Goal: Transaction & Acquisition: Download file/media

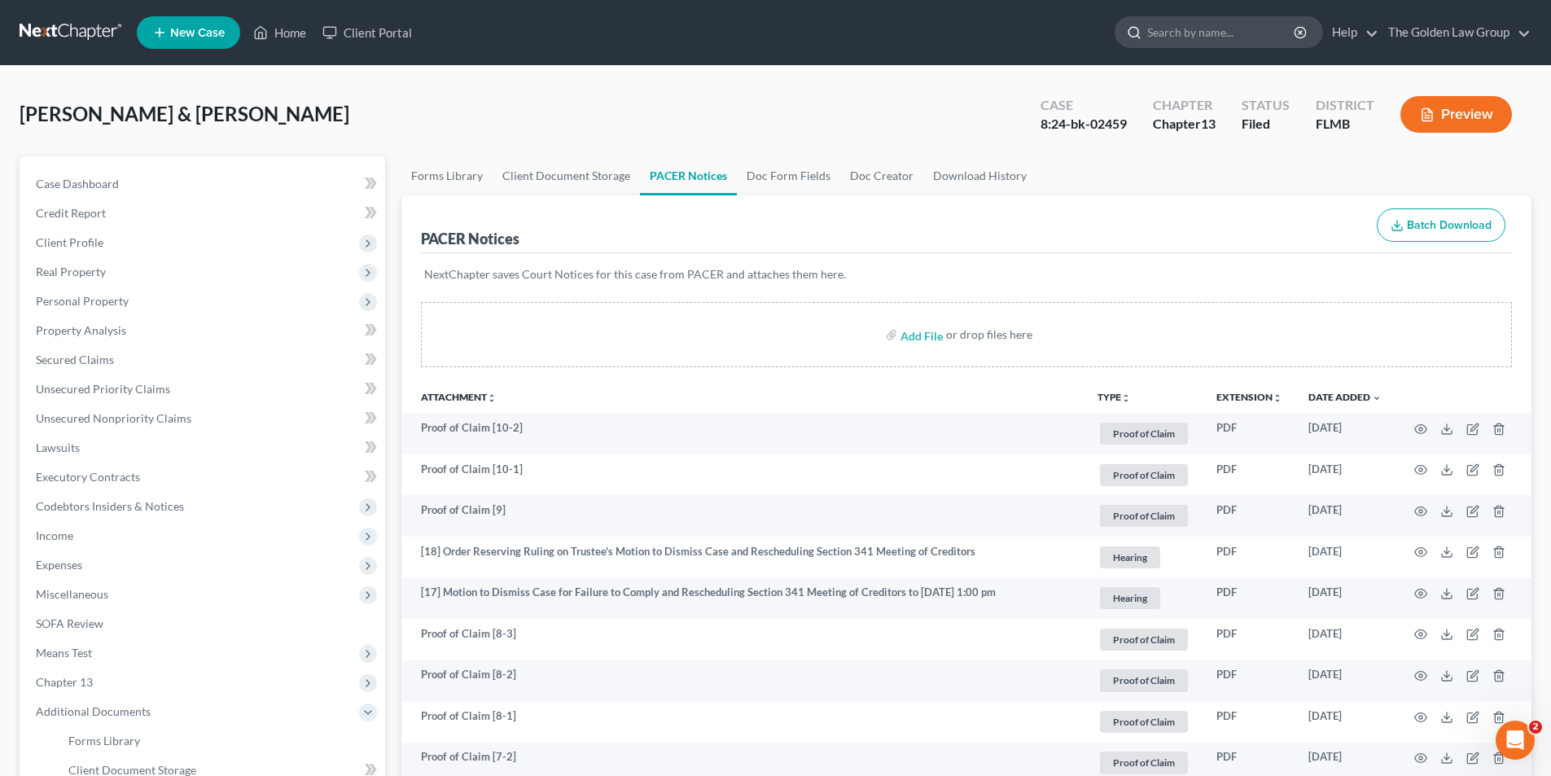
click at [1171, 28] on input "search" at bounding box center [1221, 32] width 149 height 30
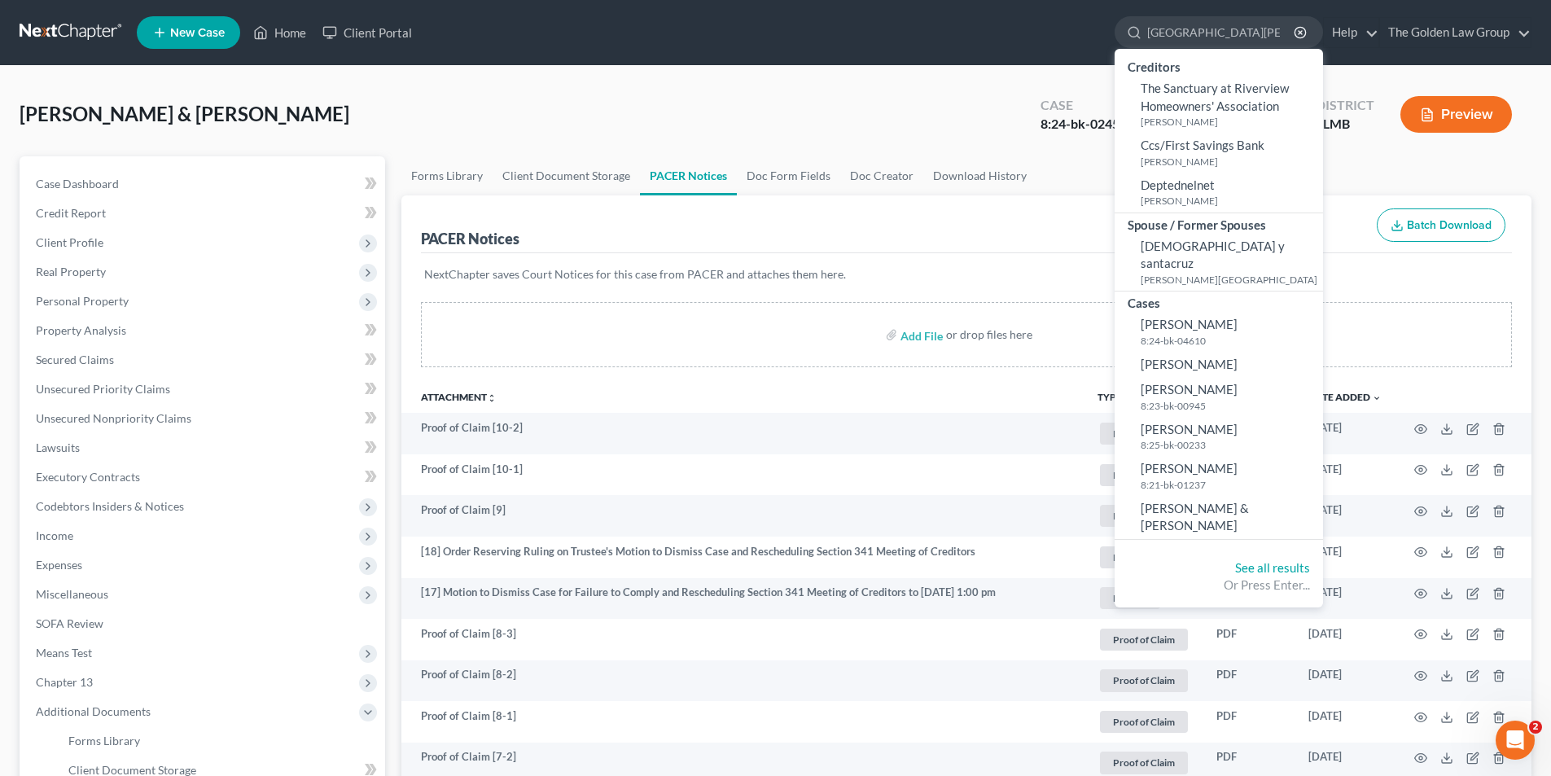
type input "[PERSON_NAME]"
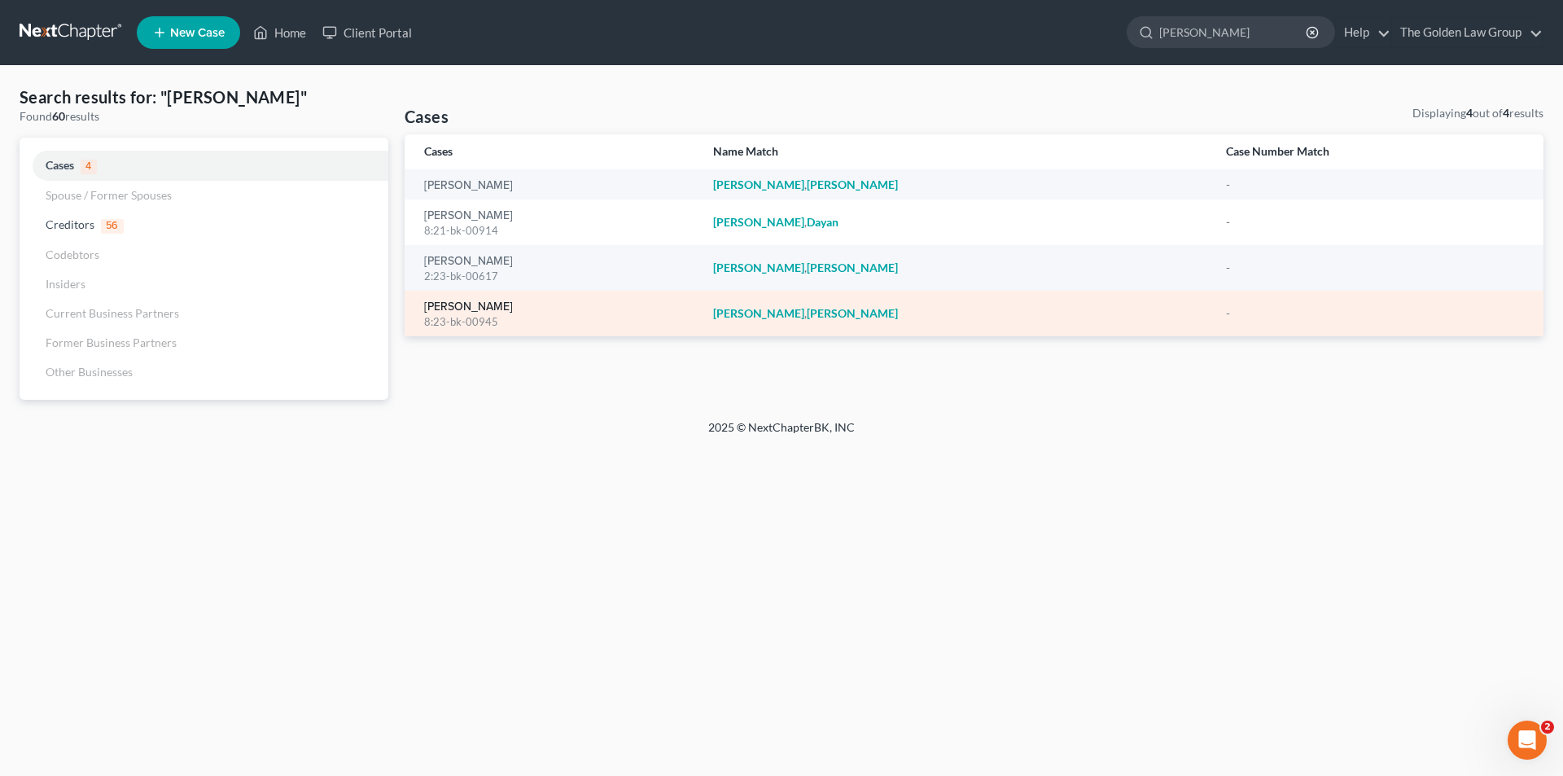
click at [474, 302] on link "[PERSON_NAME]" at bounding box center [468, 306] width 89 height 11
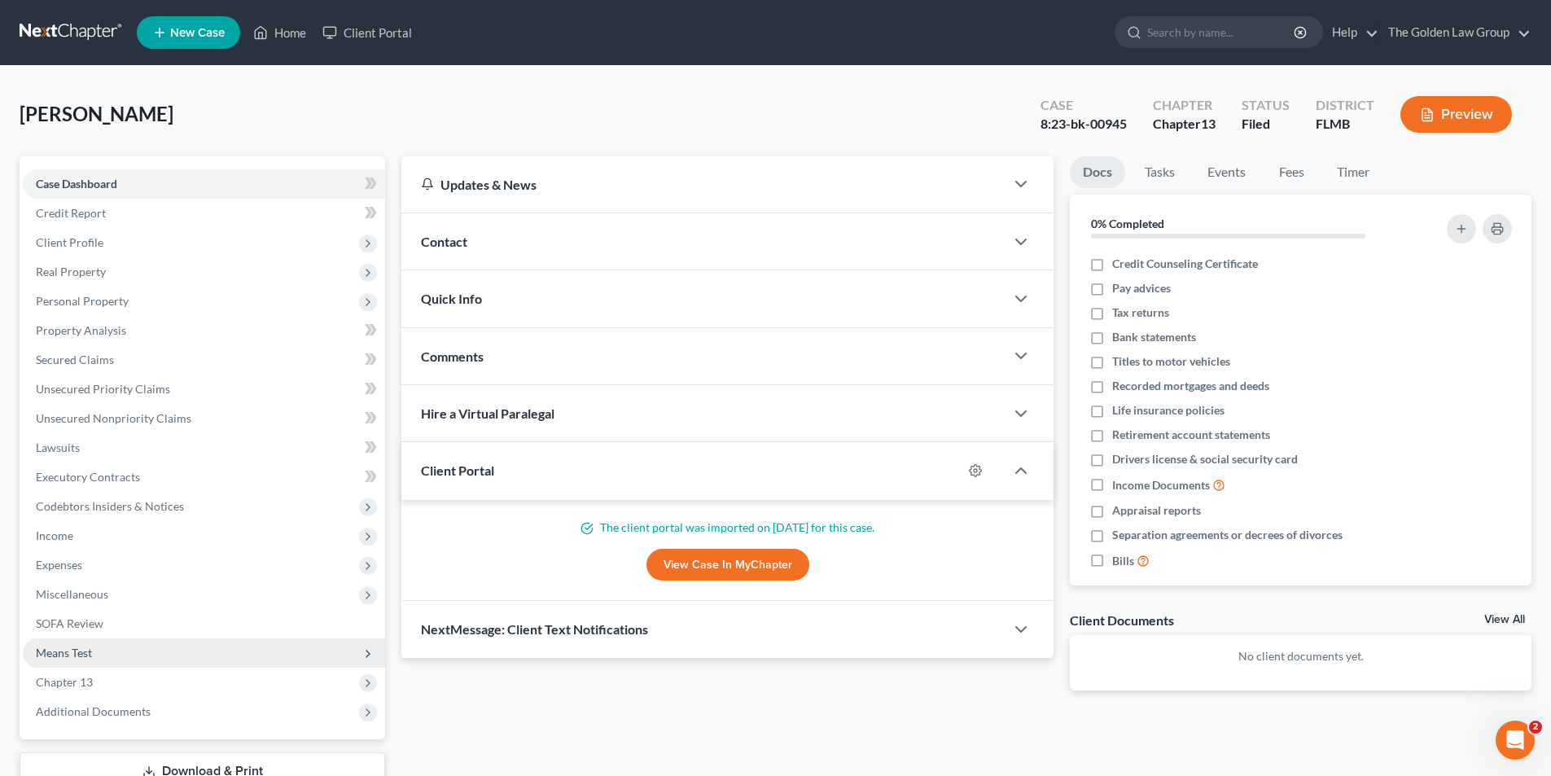
scroll to position [119, 0]
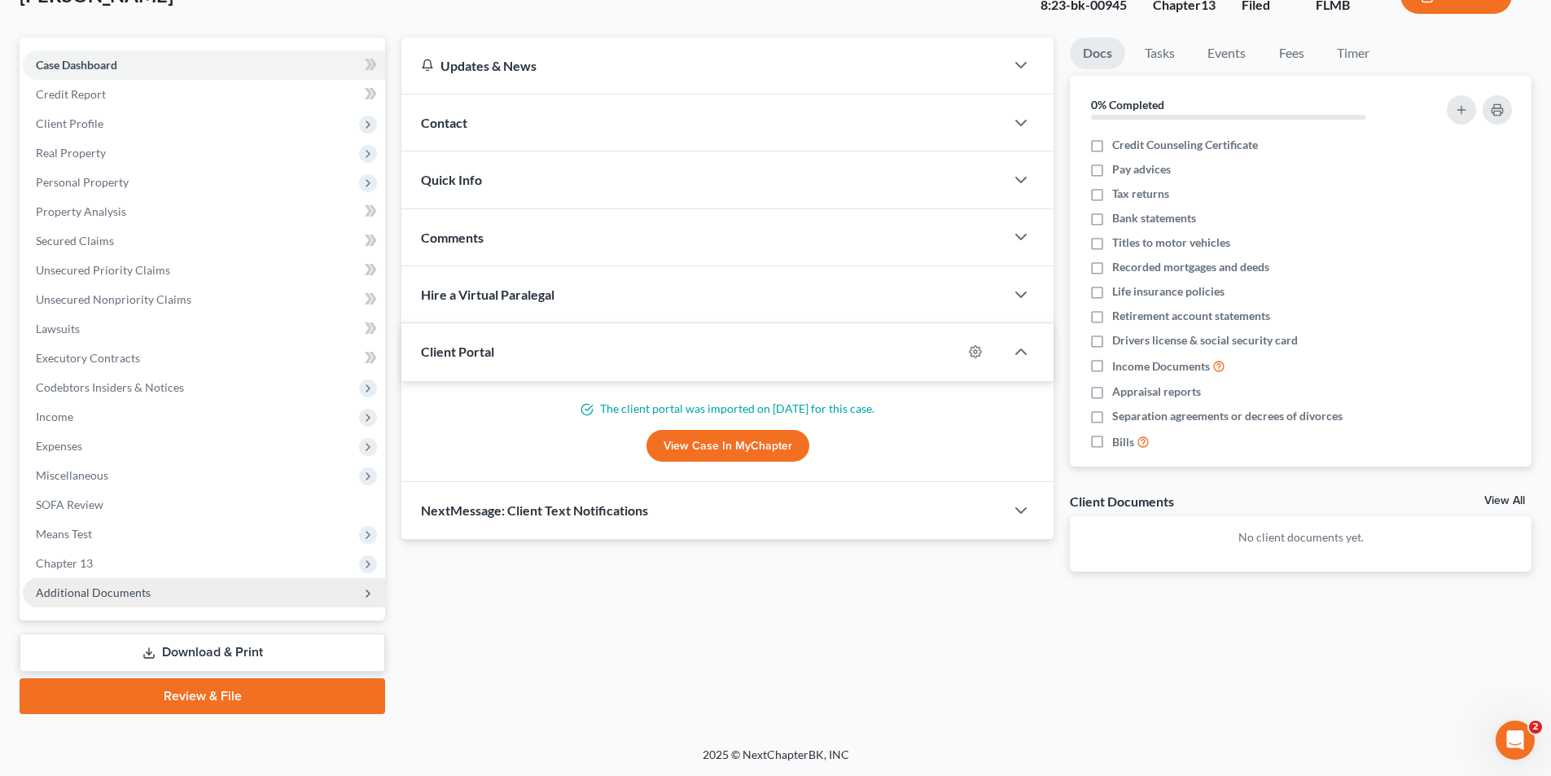
click at [107, 586] on span "Additional Documents" at bounding box center [93, 592] width 115 height 14
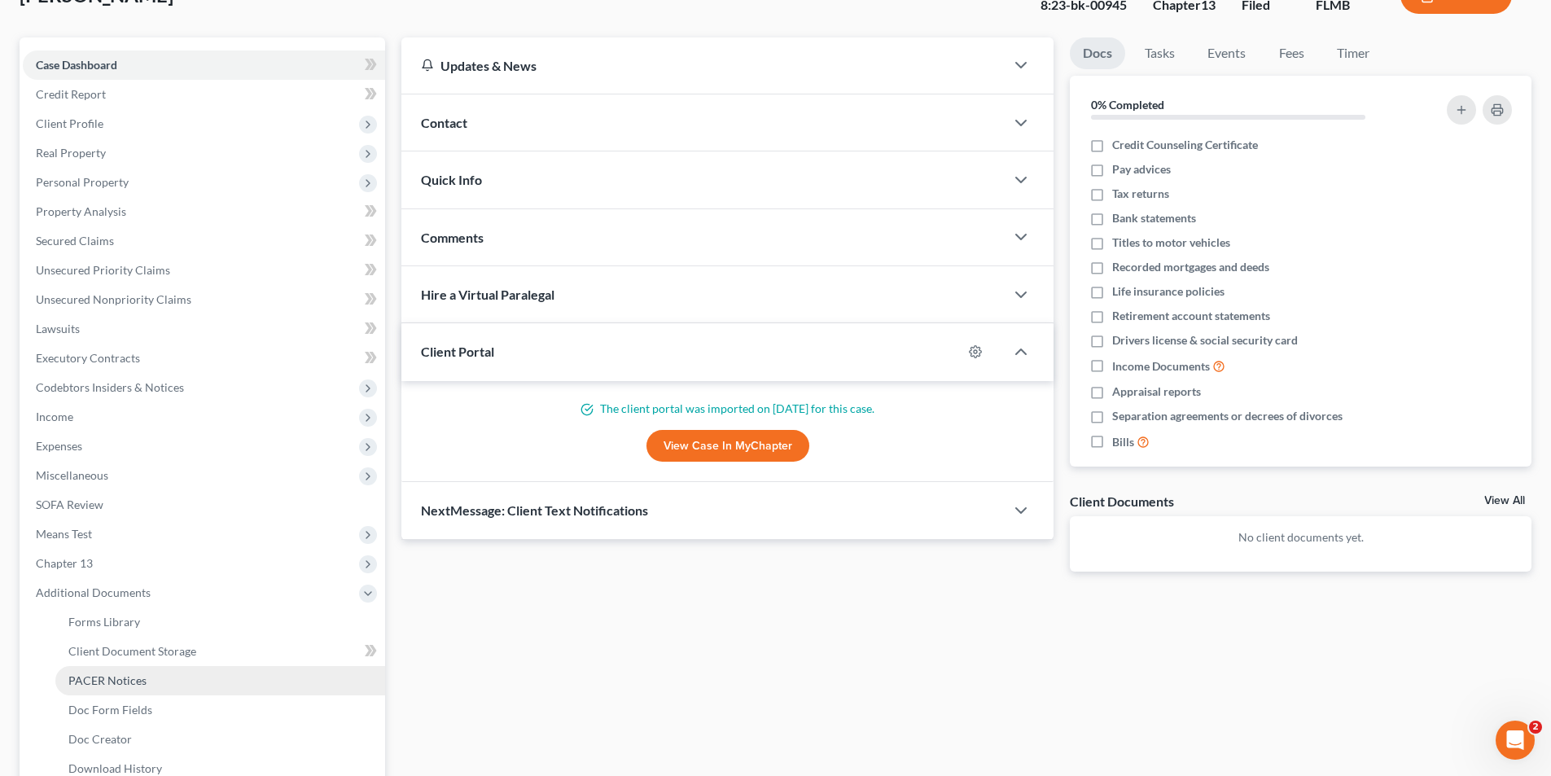
click at [122, 677] on span "PACER Notices" at bounding box center [107, 680] width 78 height 14
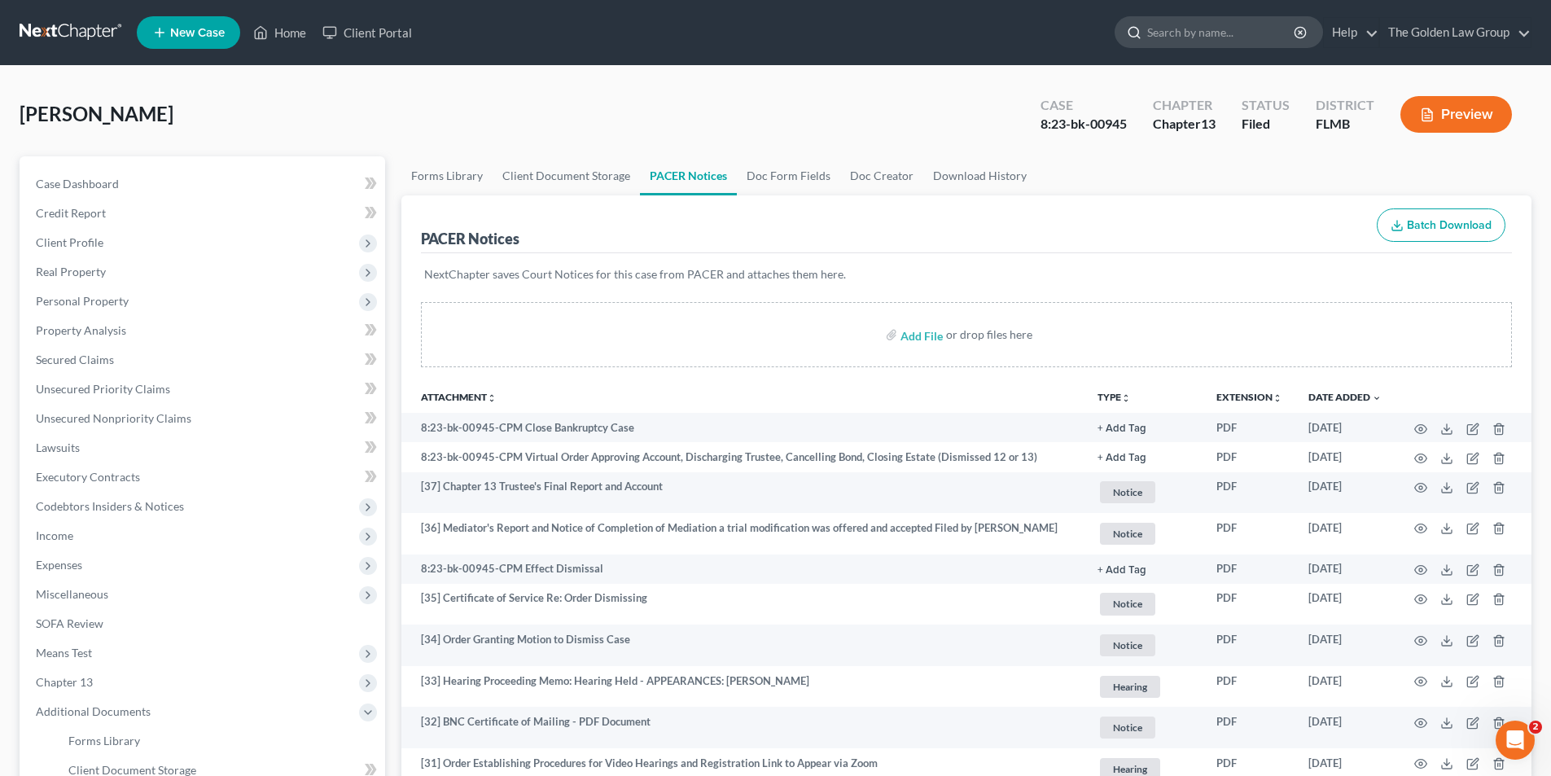
click at [1226, 29] on input "search" at bounding box center [1221, 32] width 149 height 30
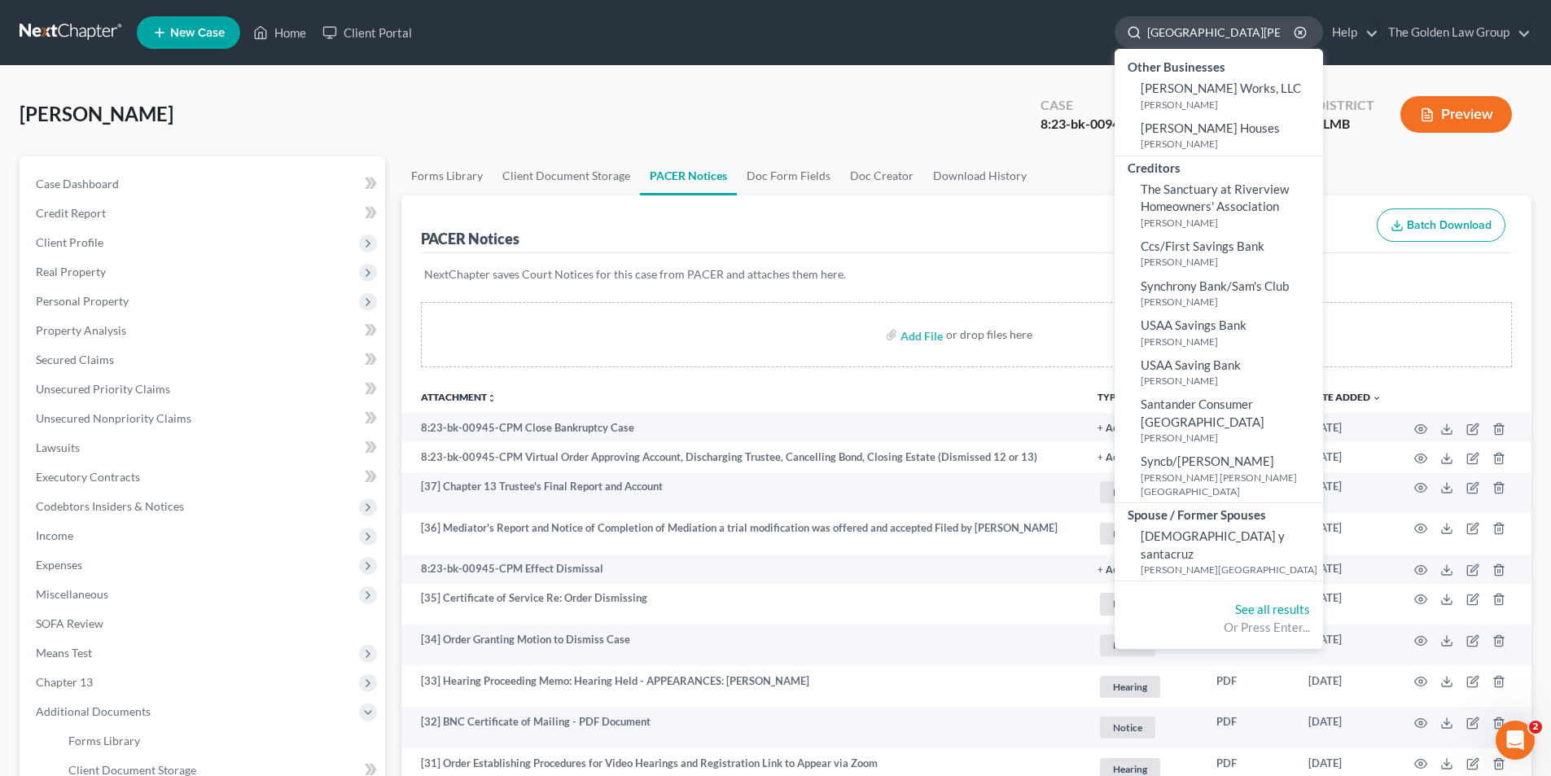
type input "[PERSON_NAME]"
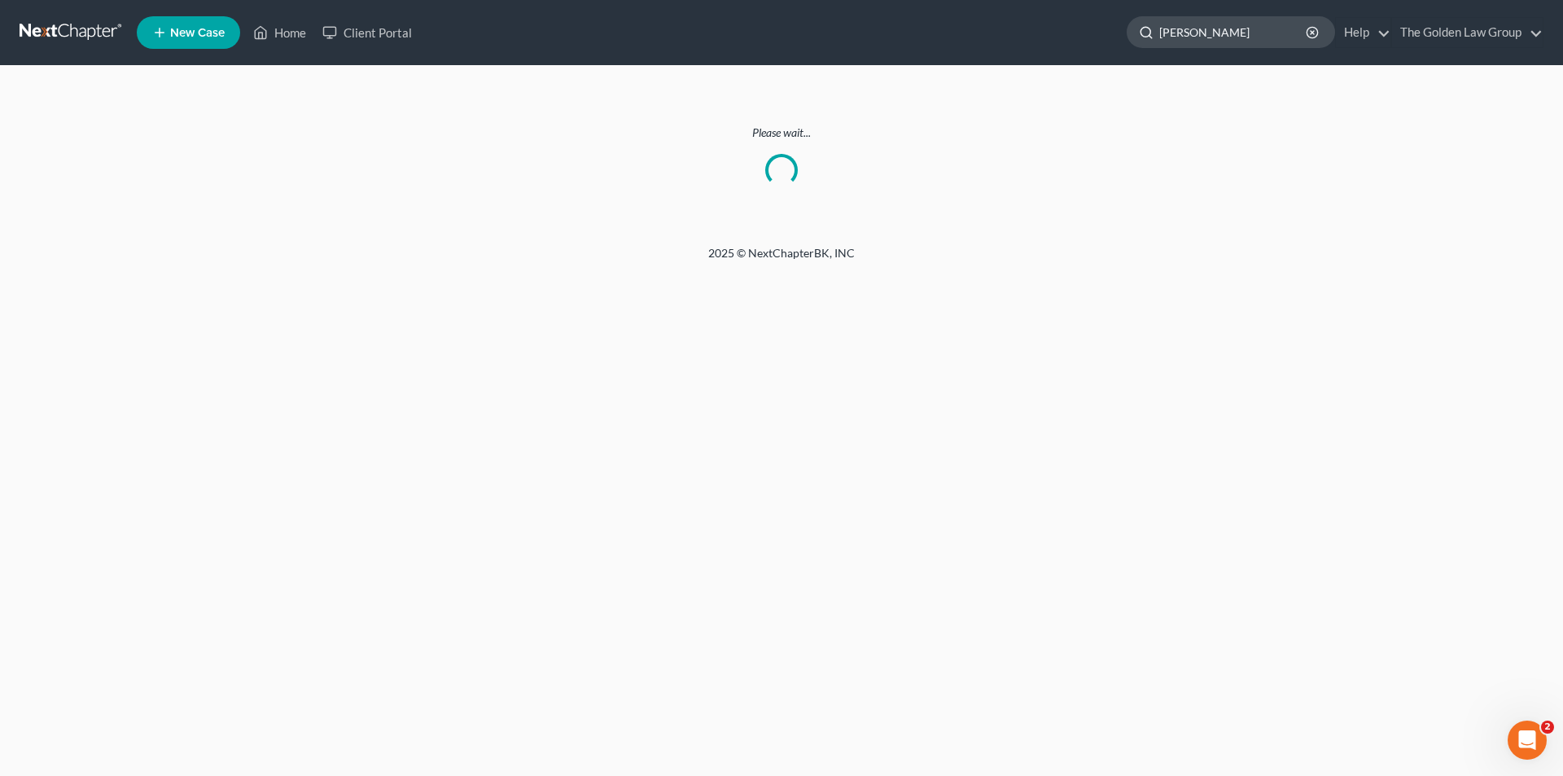
click at [1258, 27] on input "[PERSON_NAME]" at bounding box center [1233, 32] width 149 height 30
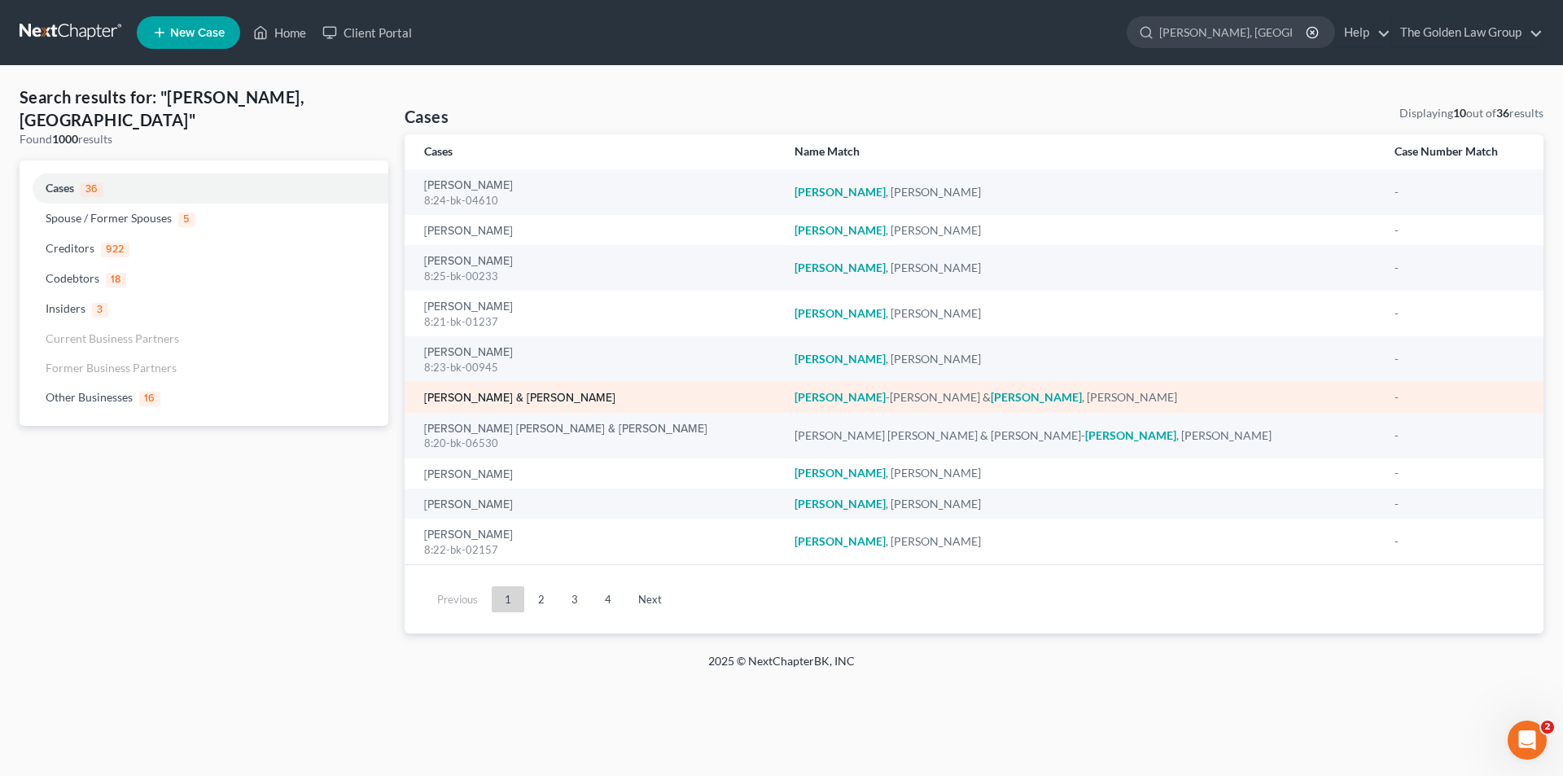
type input "[PERSON_NAME], [GEOGRAPHIC_DATA]"
click at [495, 395] on link "[PERSON_NAME] & [PERSON_NAME]" at bounding box center [519, 397] width 191 height 11
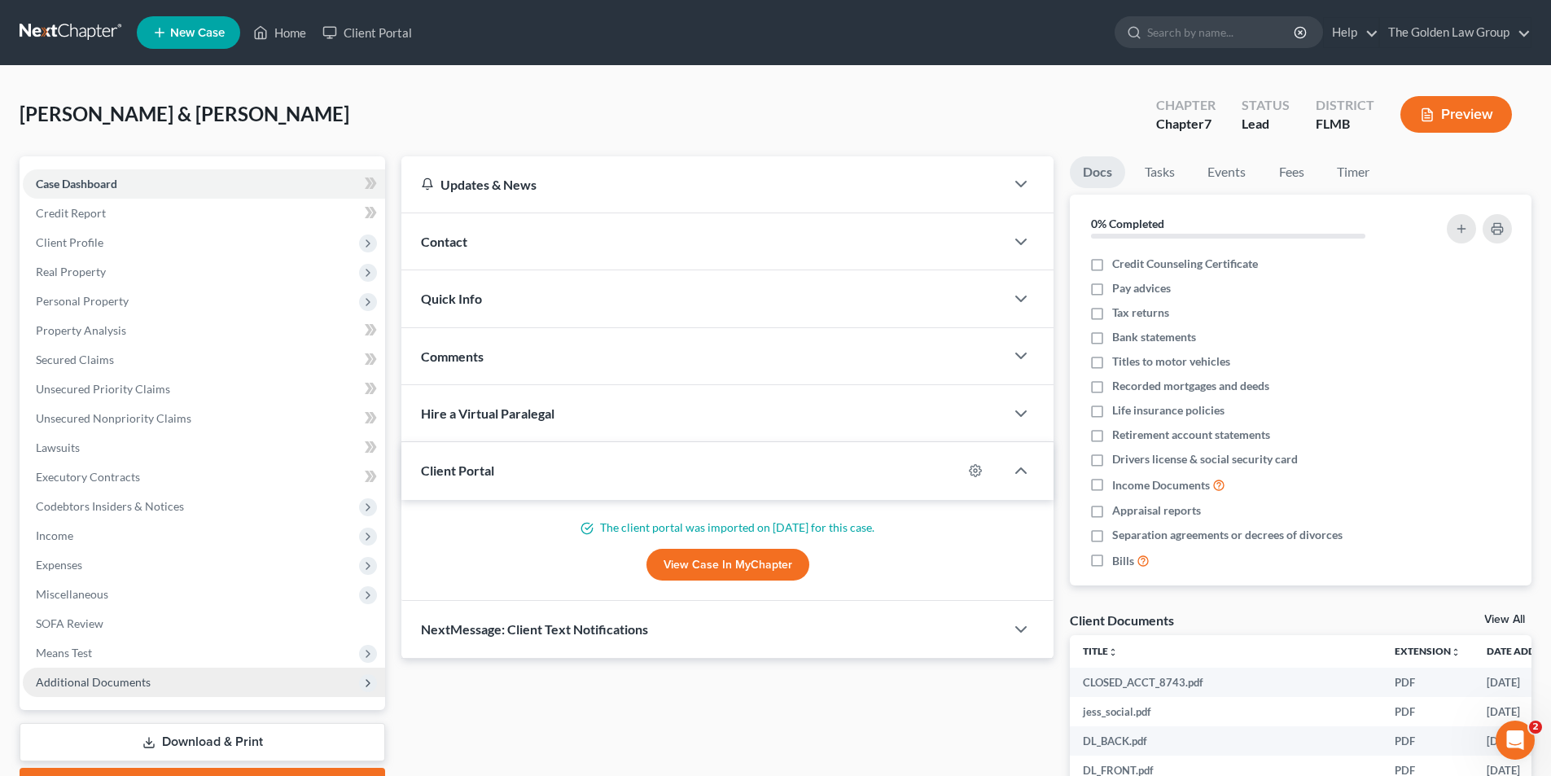
click at [91, 679] on span "Additional Documents" at bounding box center [93, 682] width 115 height 14
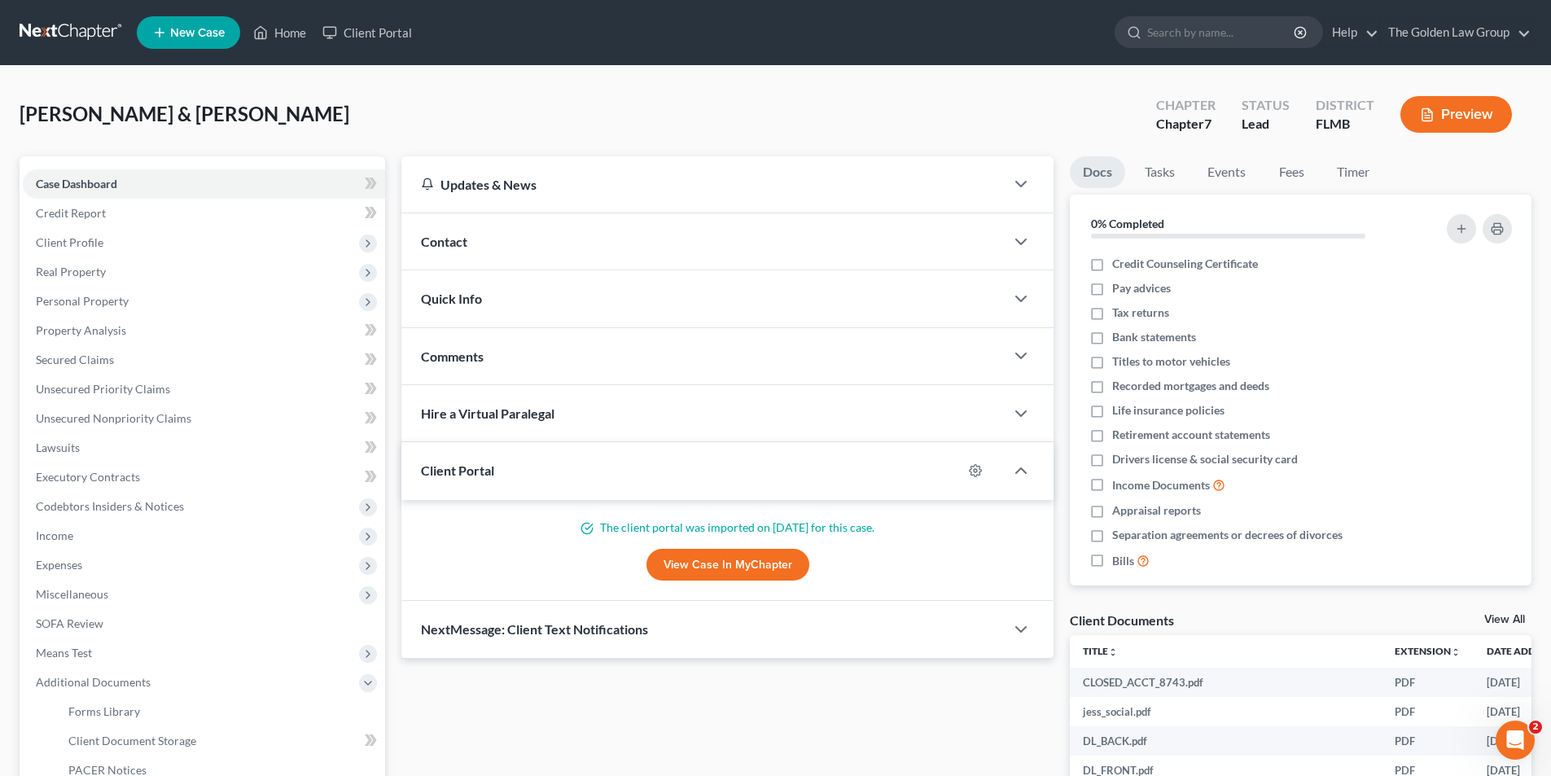
scroll to position [163, 0]
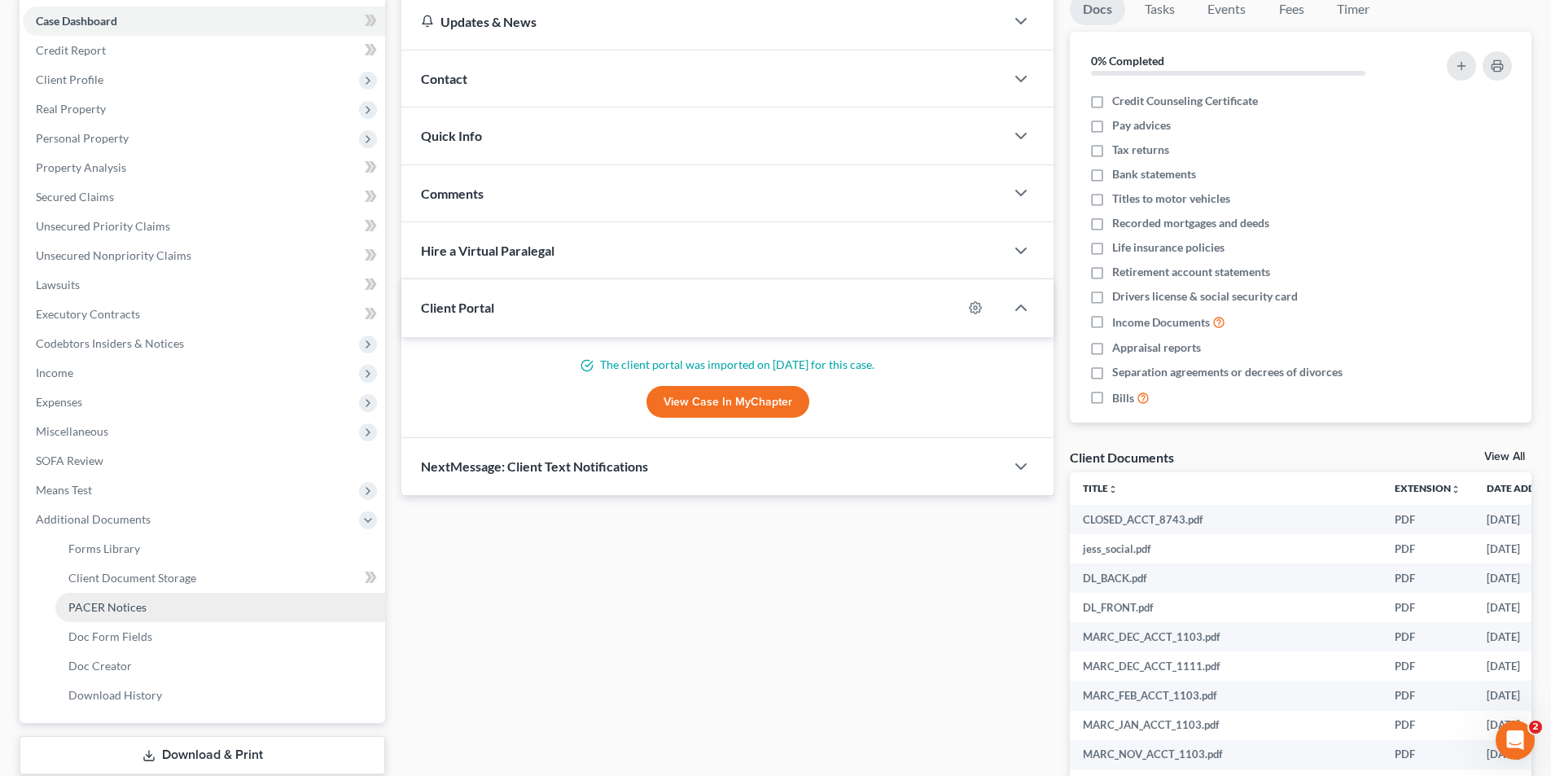
click at [103, 597] on link "PACER Notices" at bounding box center [220, 607] width 330 height 29
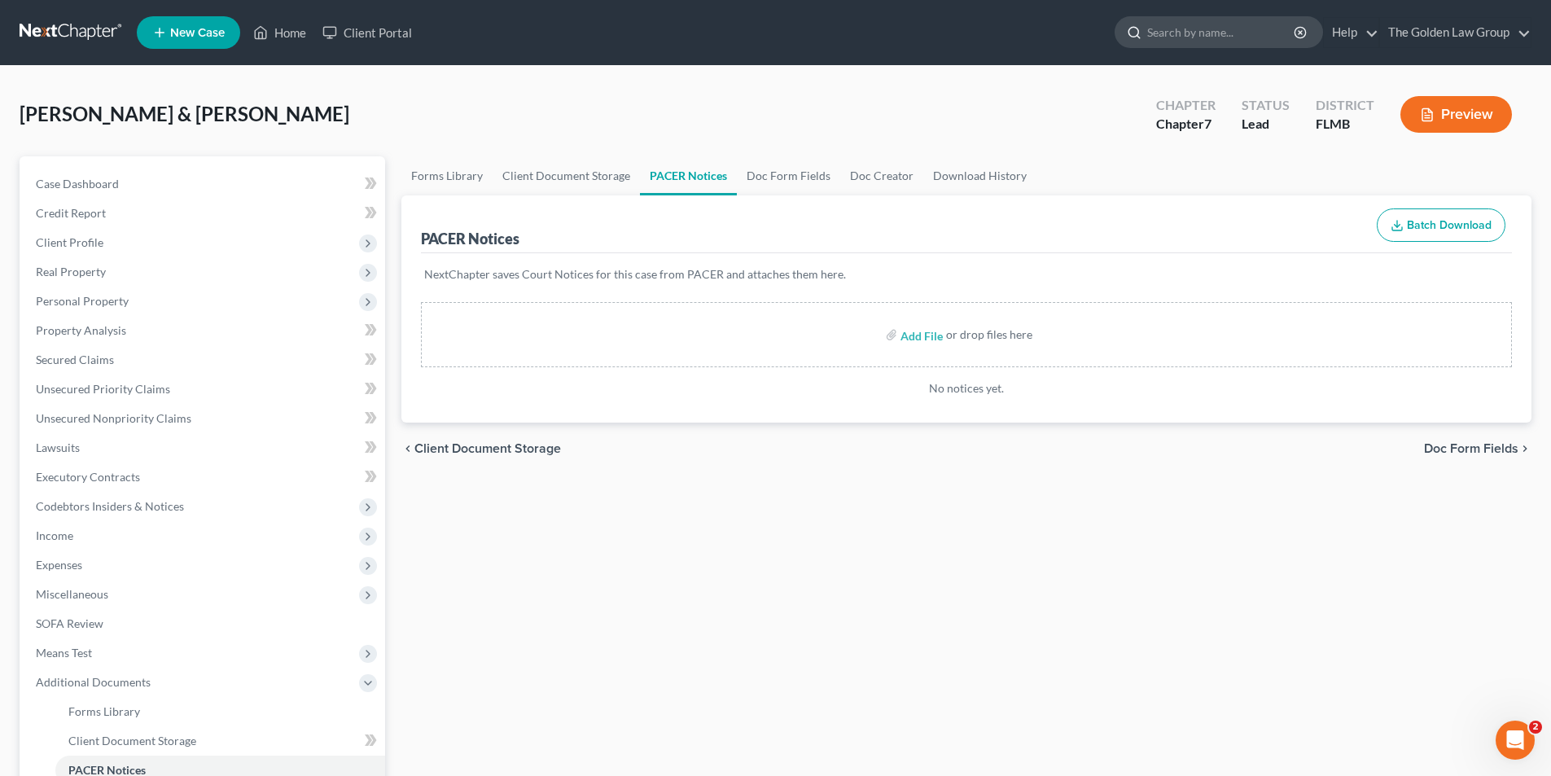
drag, startPoint x: 1166, startPoint y: 31, endPoint x: 1163, endPoint y: 39, distance: 8.8
click at [1167, 33] on input "search" at bounding box center [1221, 32] width 149 height 30
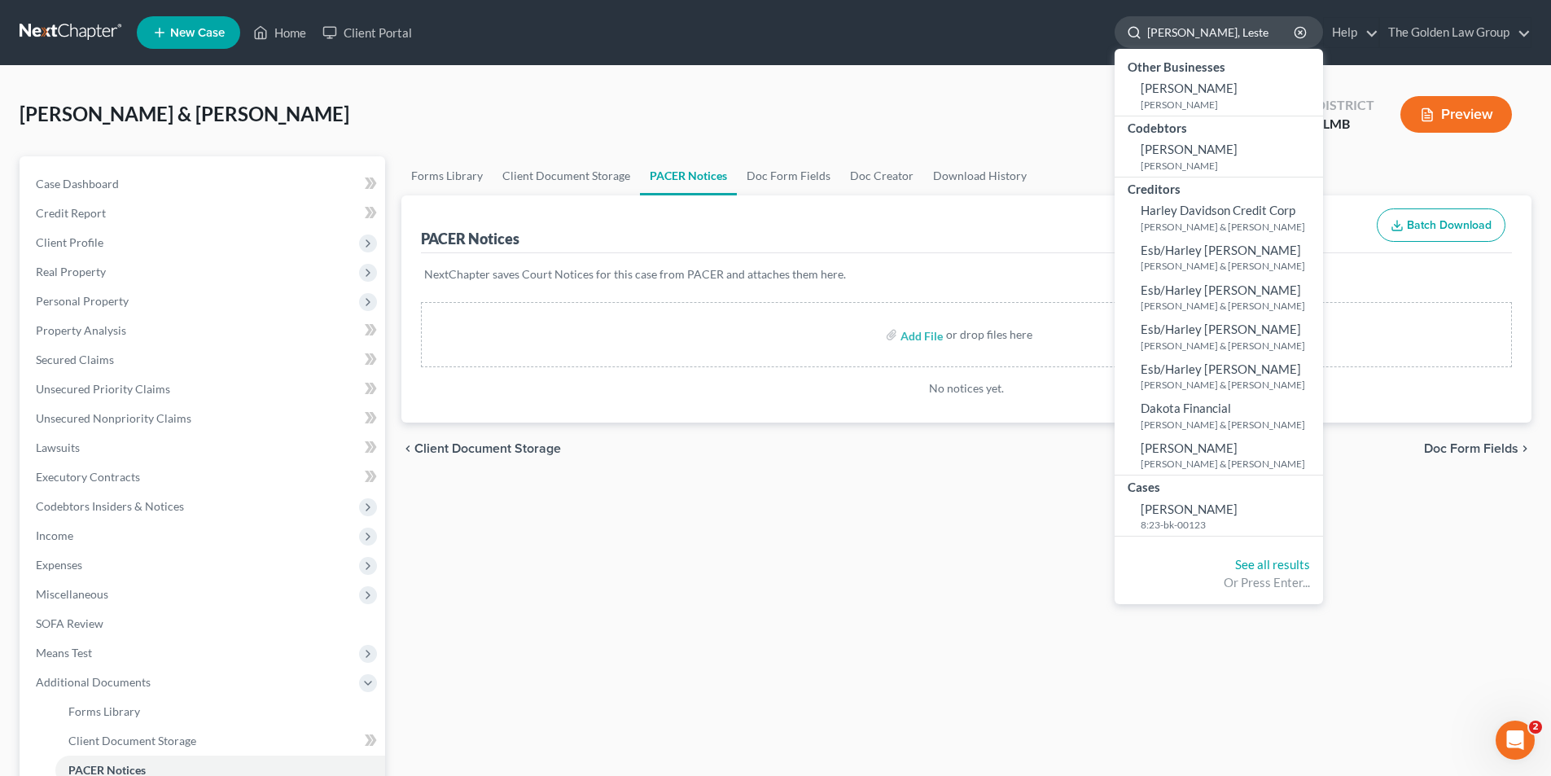
type input "[PERSON_NAME]"
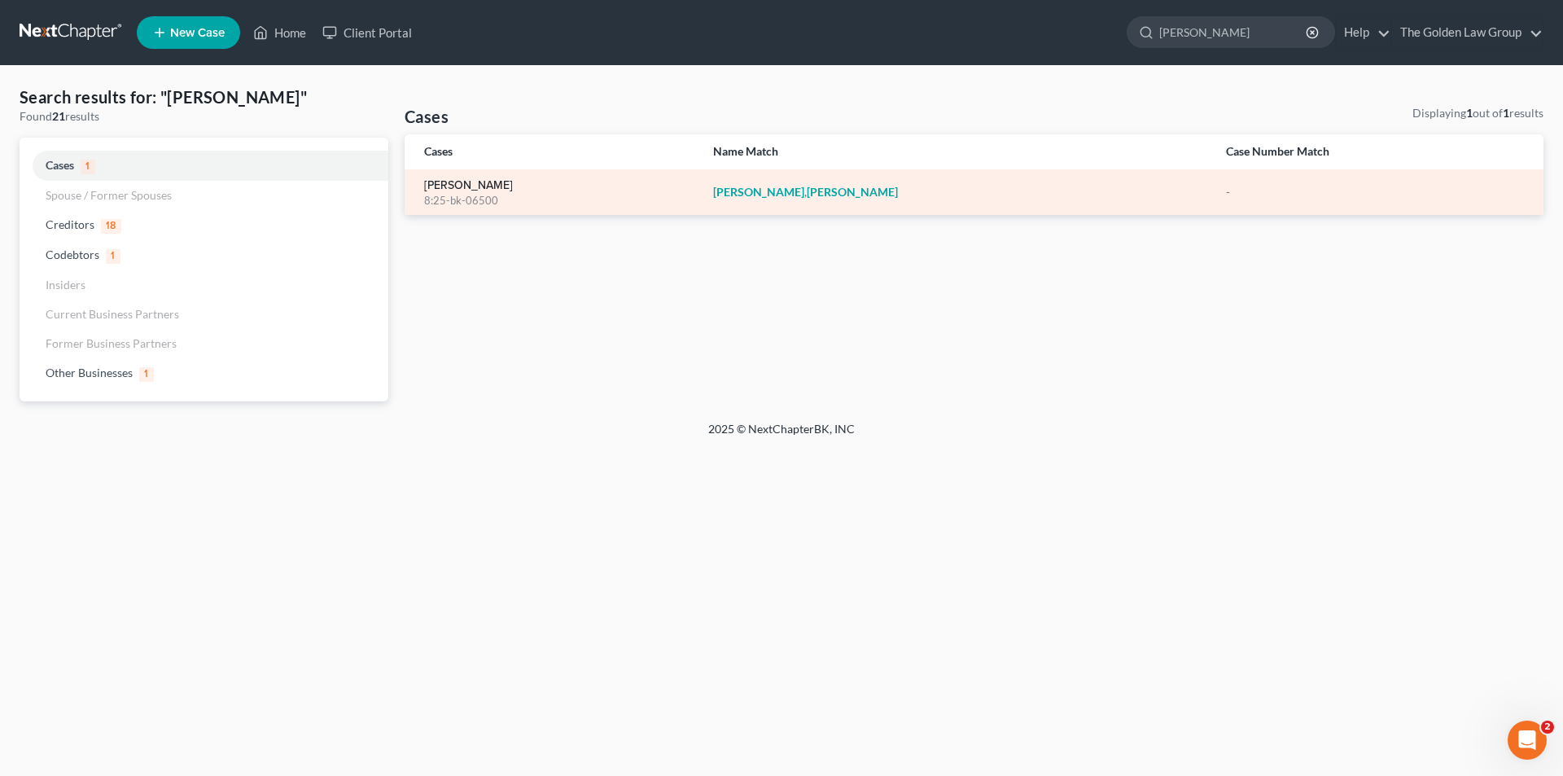
click at [466, 184] on link "[PERSON_NAME]" at bounding box center [468, 185] width 89 height 11
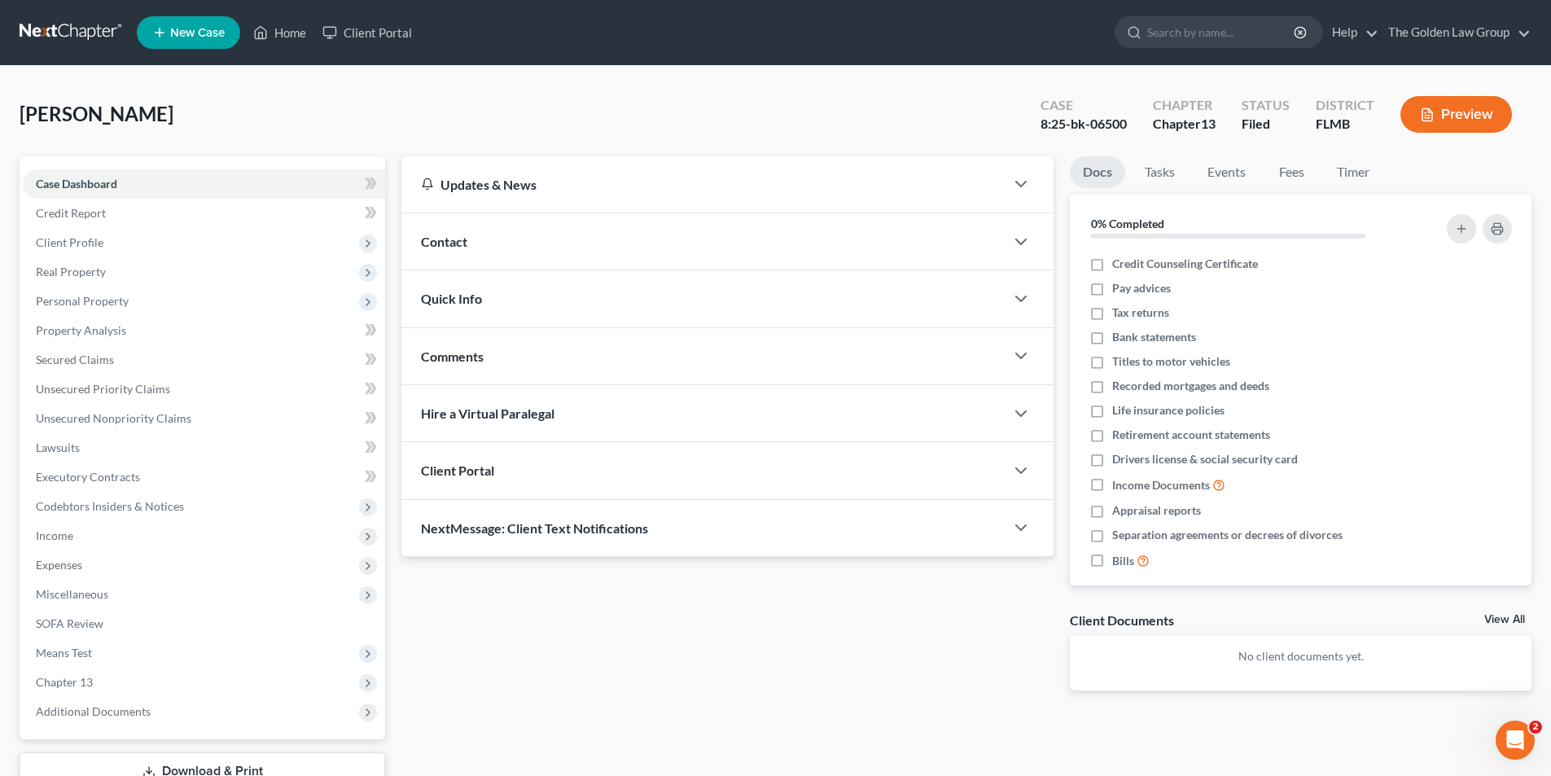
click at [1455, 111] on button "Preview" at bounding box center [1456, 114] width 112 height 37
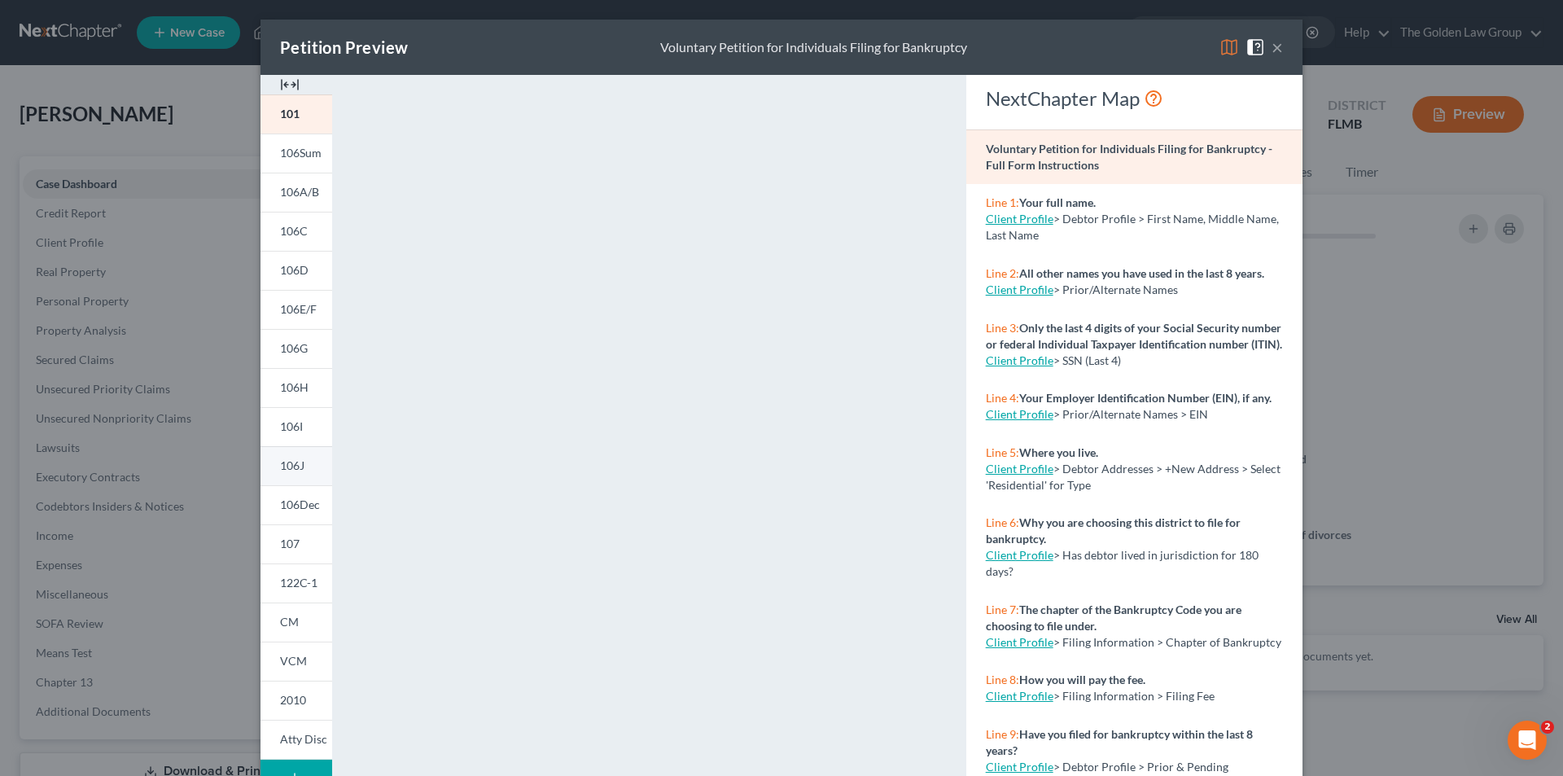
click at [303, 461] on link "106J" at bounding box center [296, 465] width 72 height 39
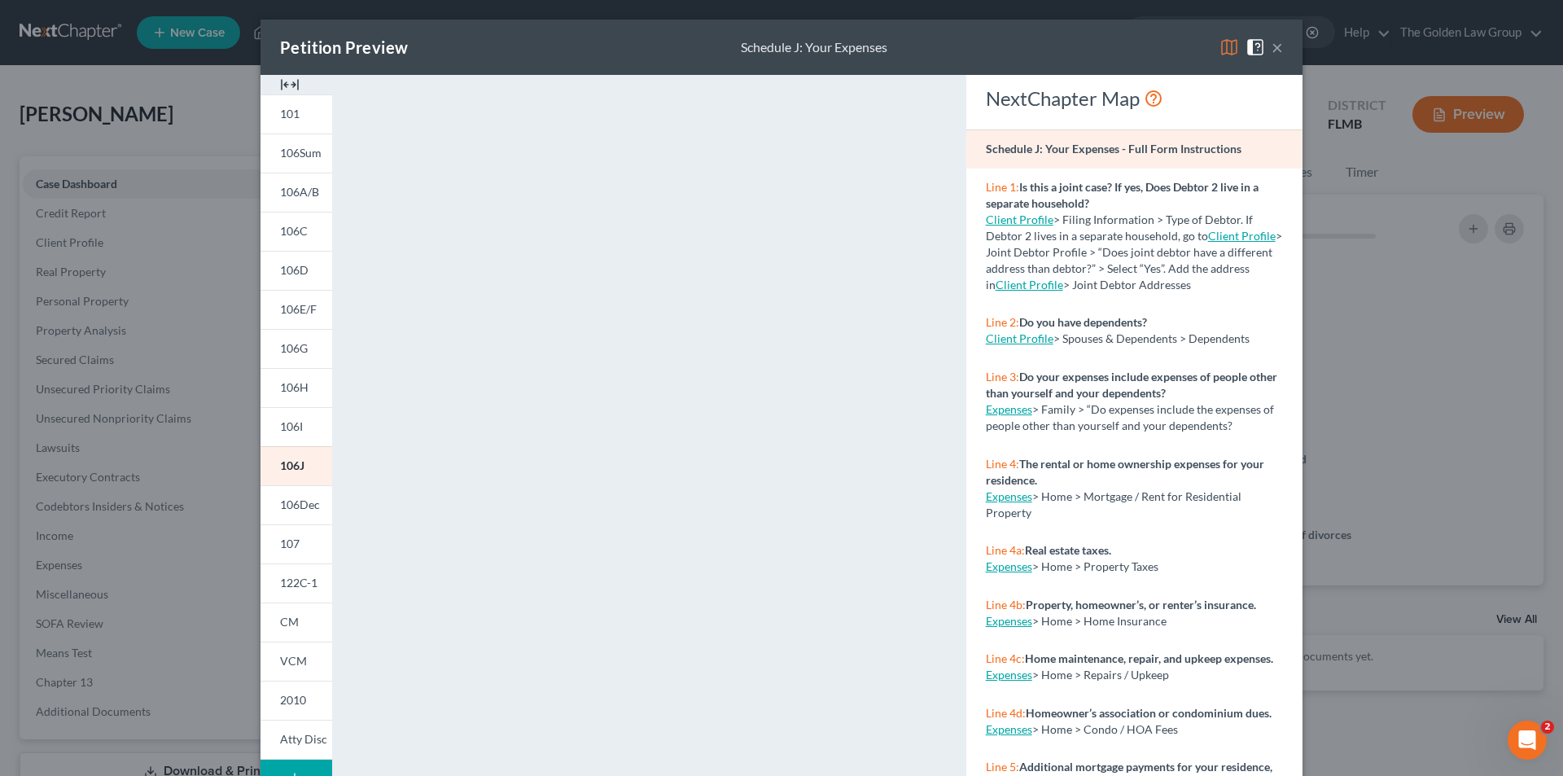
click at [165, 692] on div "Petition Preview Schedule J: Your Expenses × 101 106Sum 106A/B 106C 106D 106E/F…" at bounding box center [781, 388] width 1563 height 776
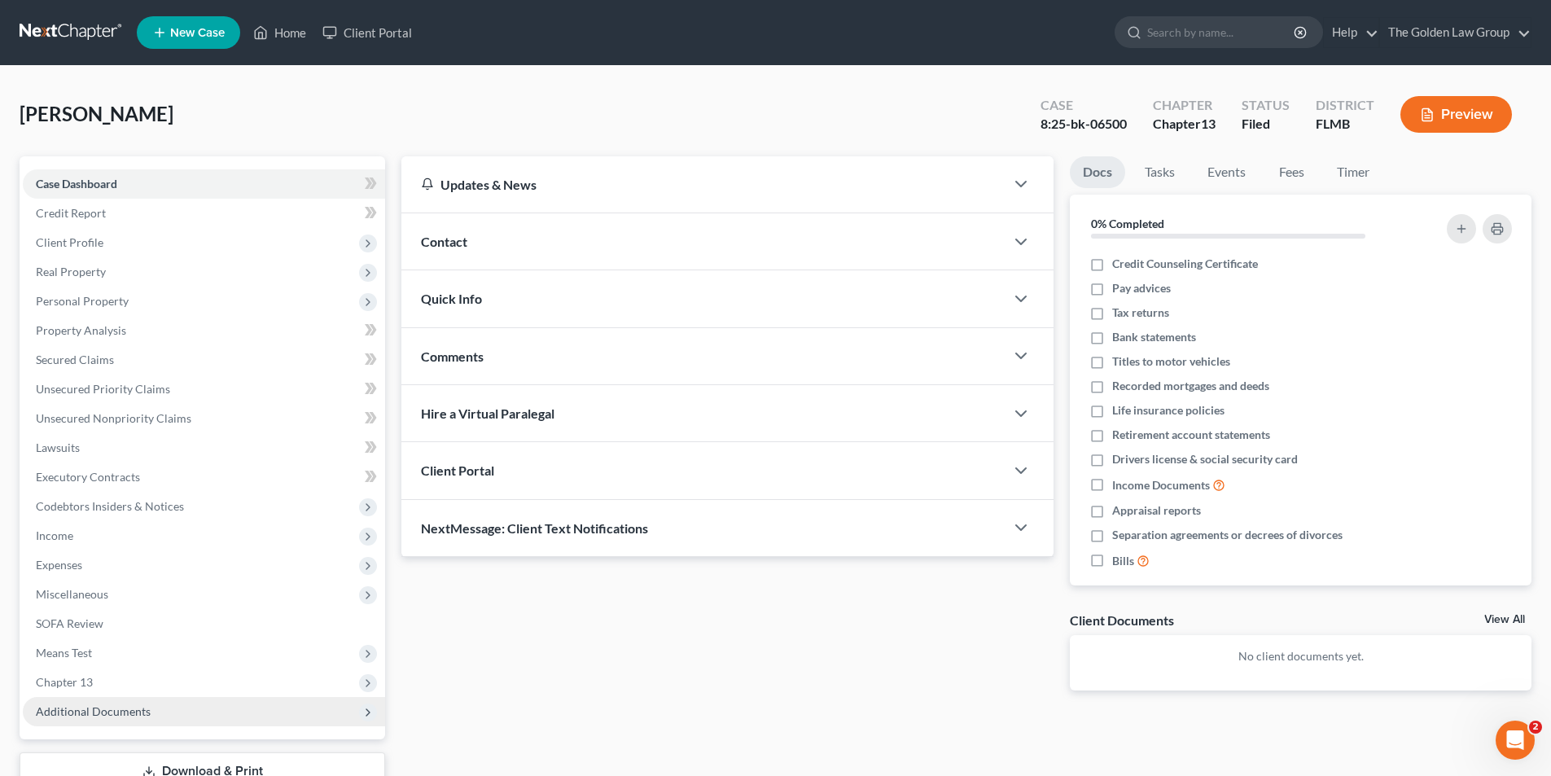
click at [116, 707] on span "Additional Documents" at bounding box center [93, 711] width 115 height 14
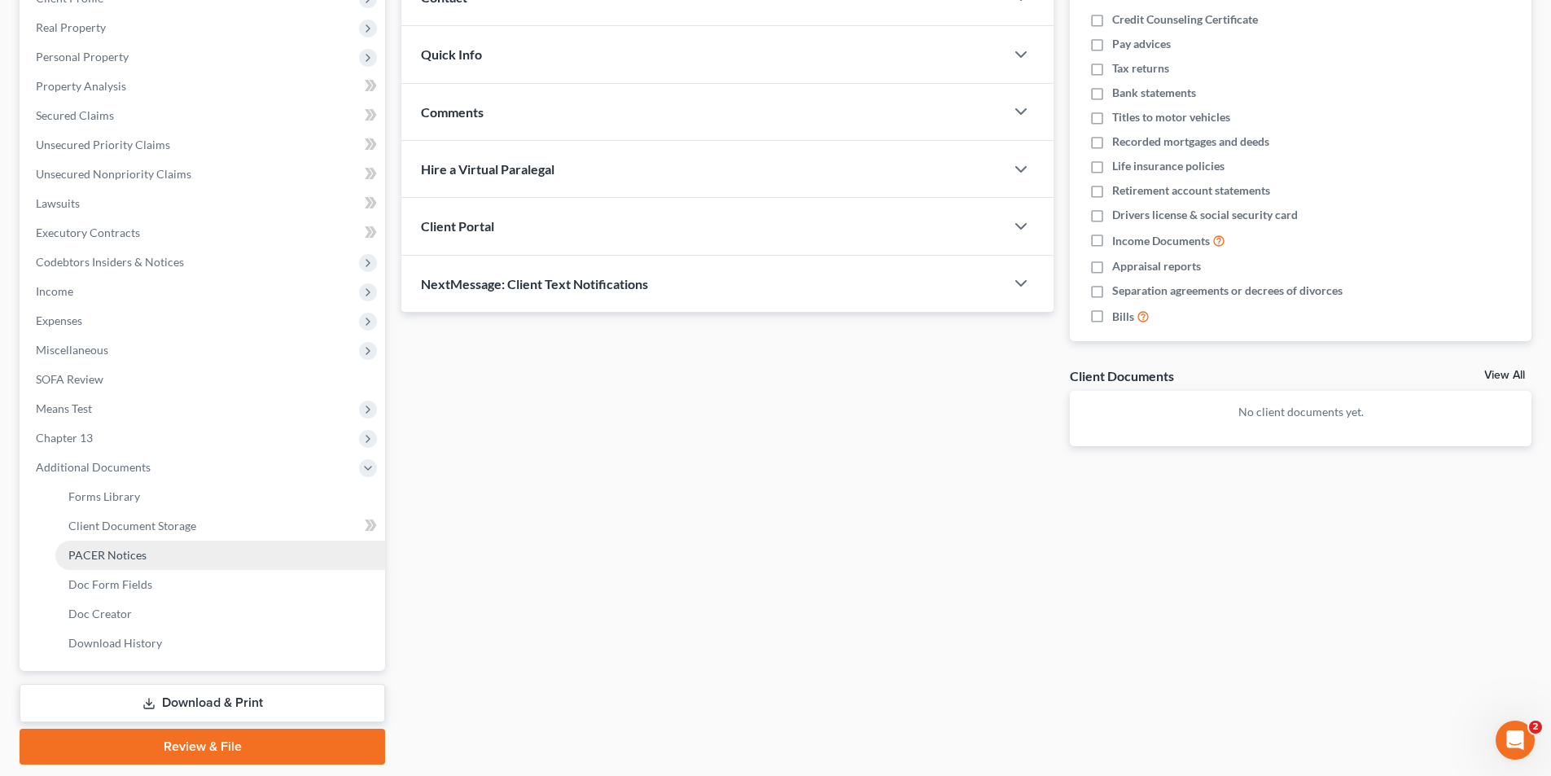
click at [105, 550] on span "PACER Notices" at bounding box center [107, 555] width 78 height 14
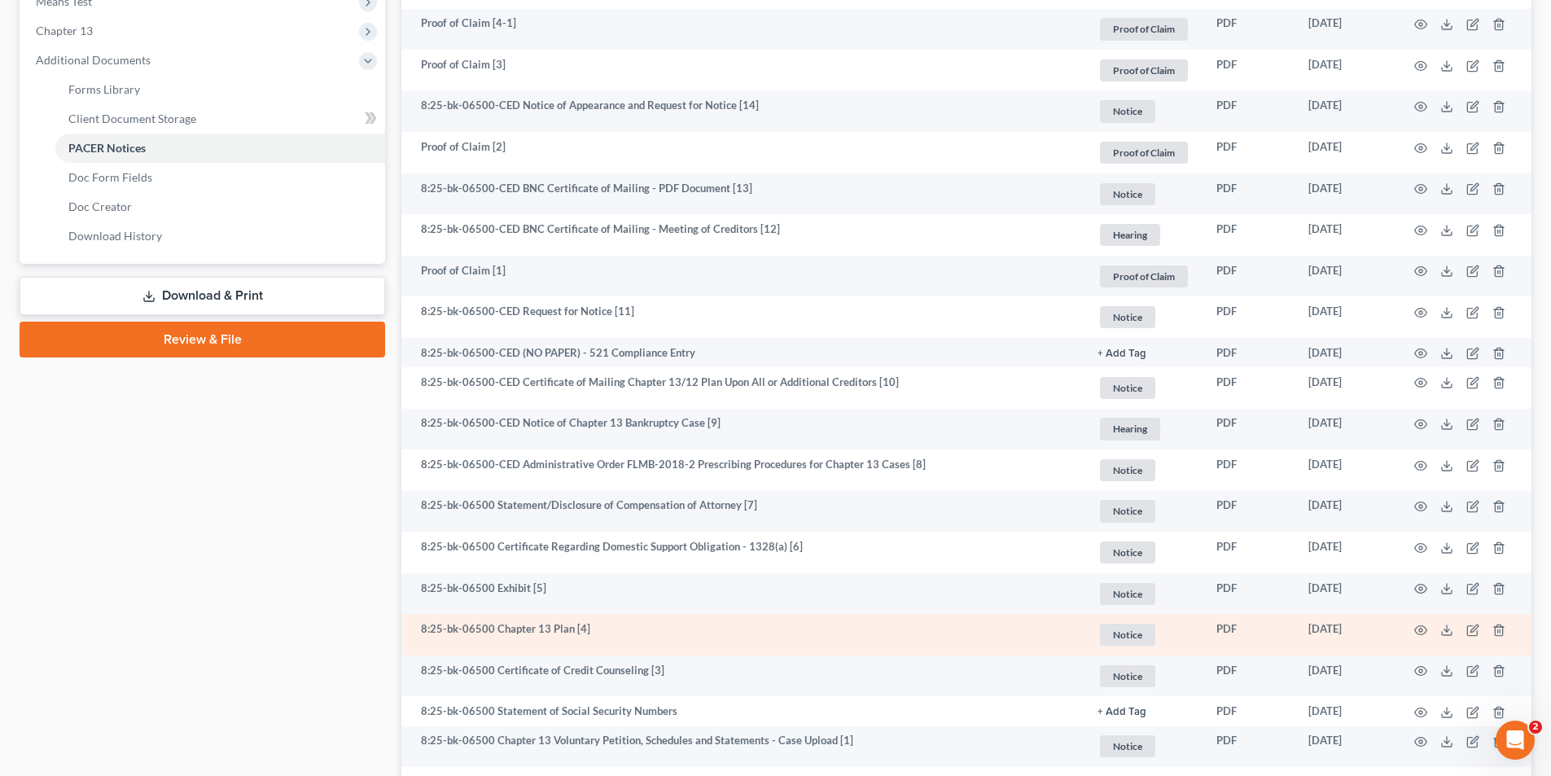
scroll to position [733, 0]
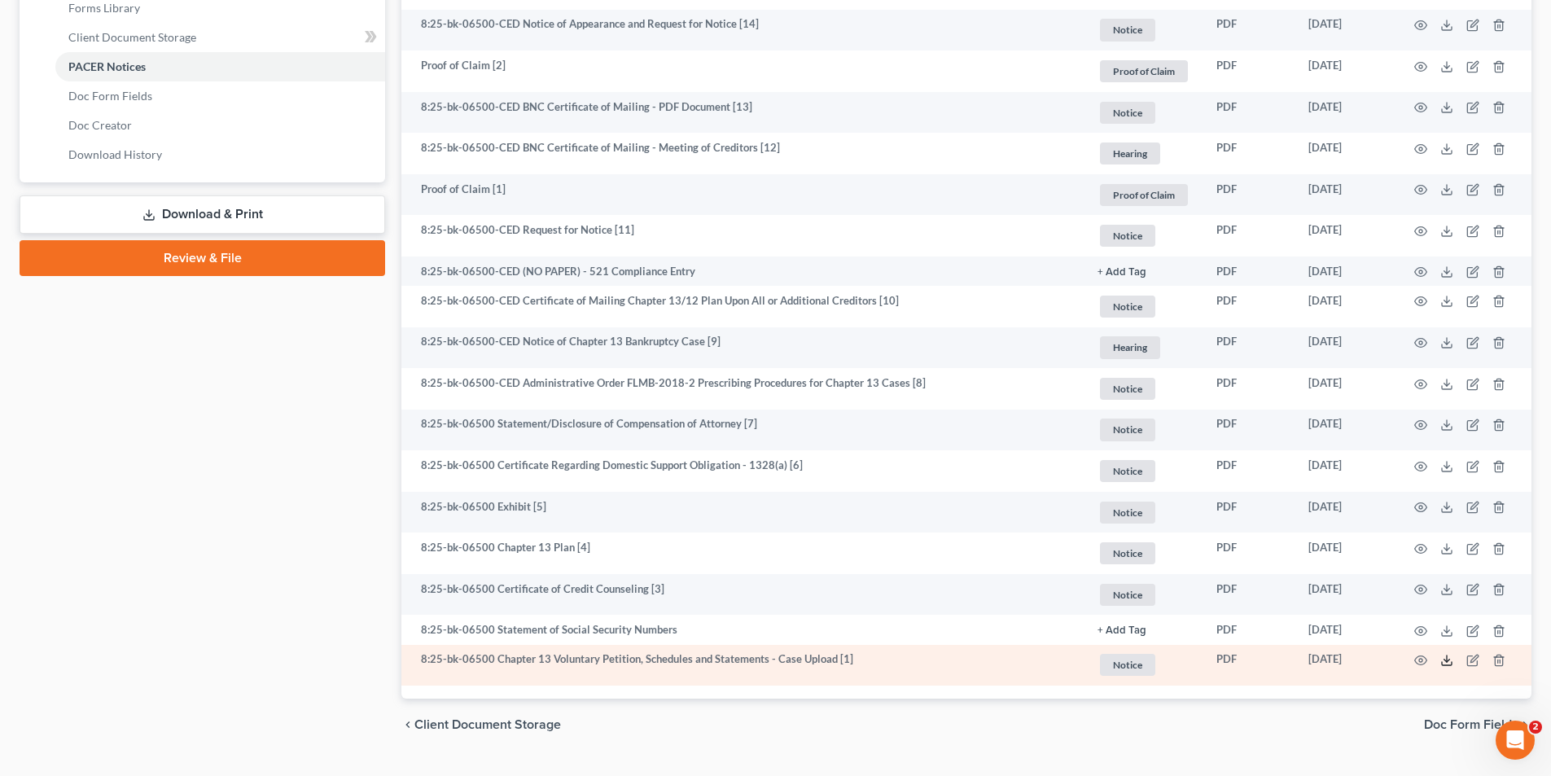
click at [1446, 657] on icon at bounding box center [1446, 660] width 13 height 13
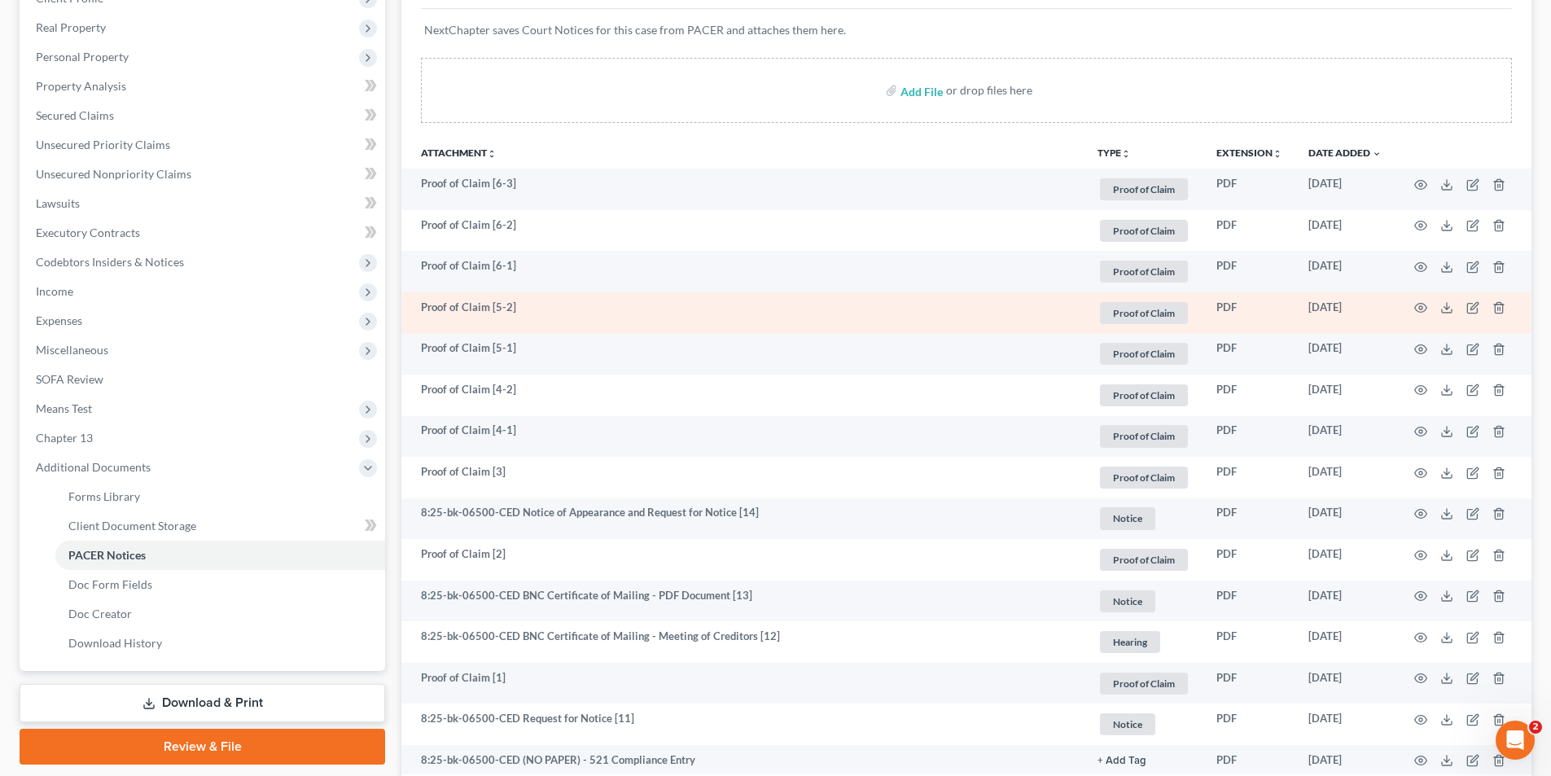
scroll to position [0, 0]
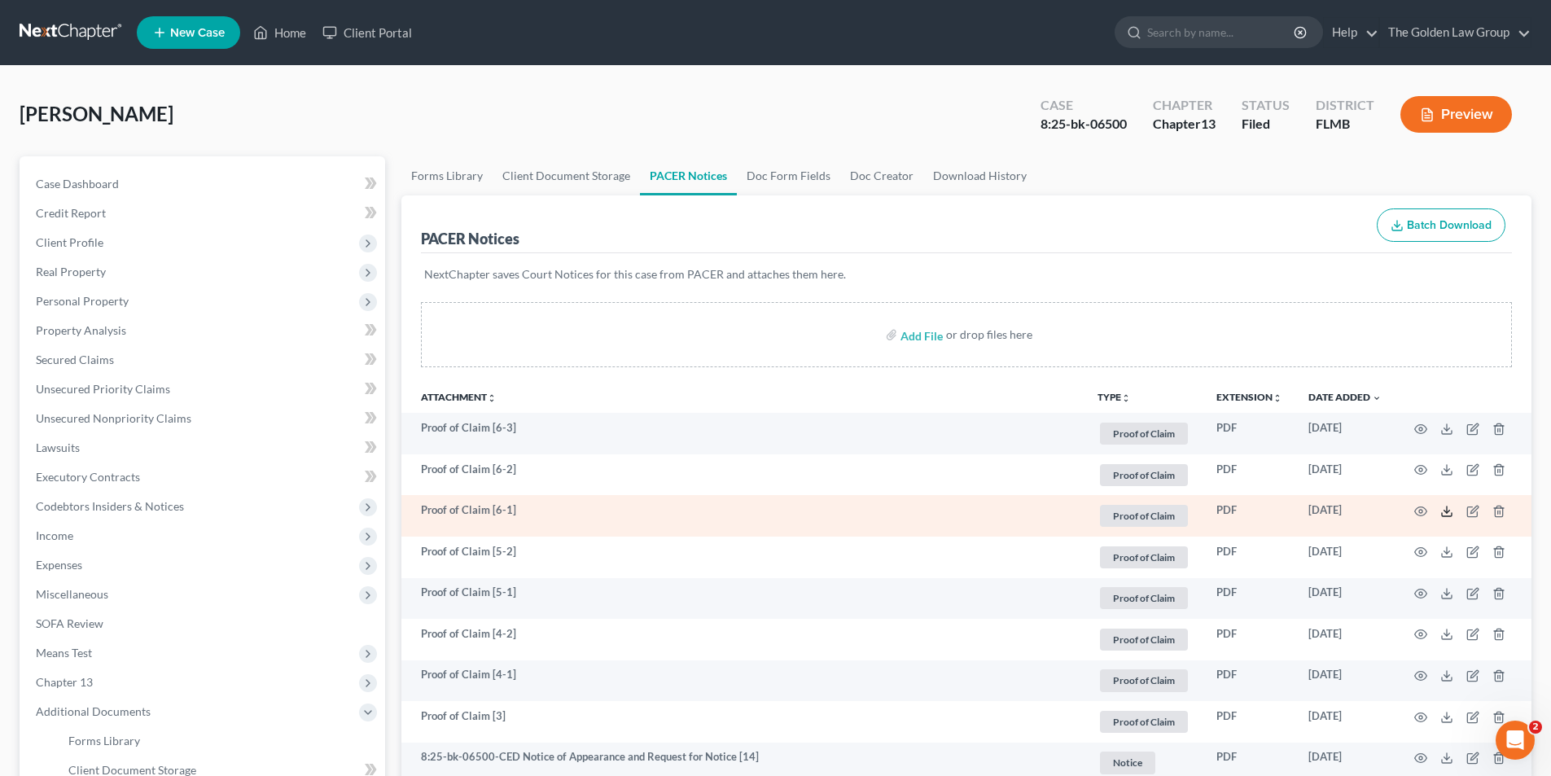
click at [1446, 510] on icon at bounding box center [1446, 511] width 13 height 13
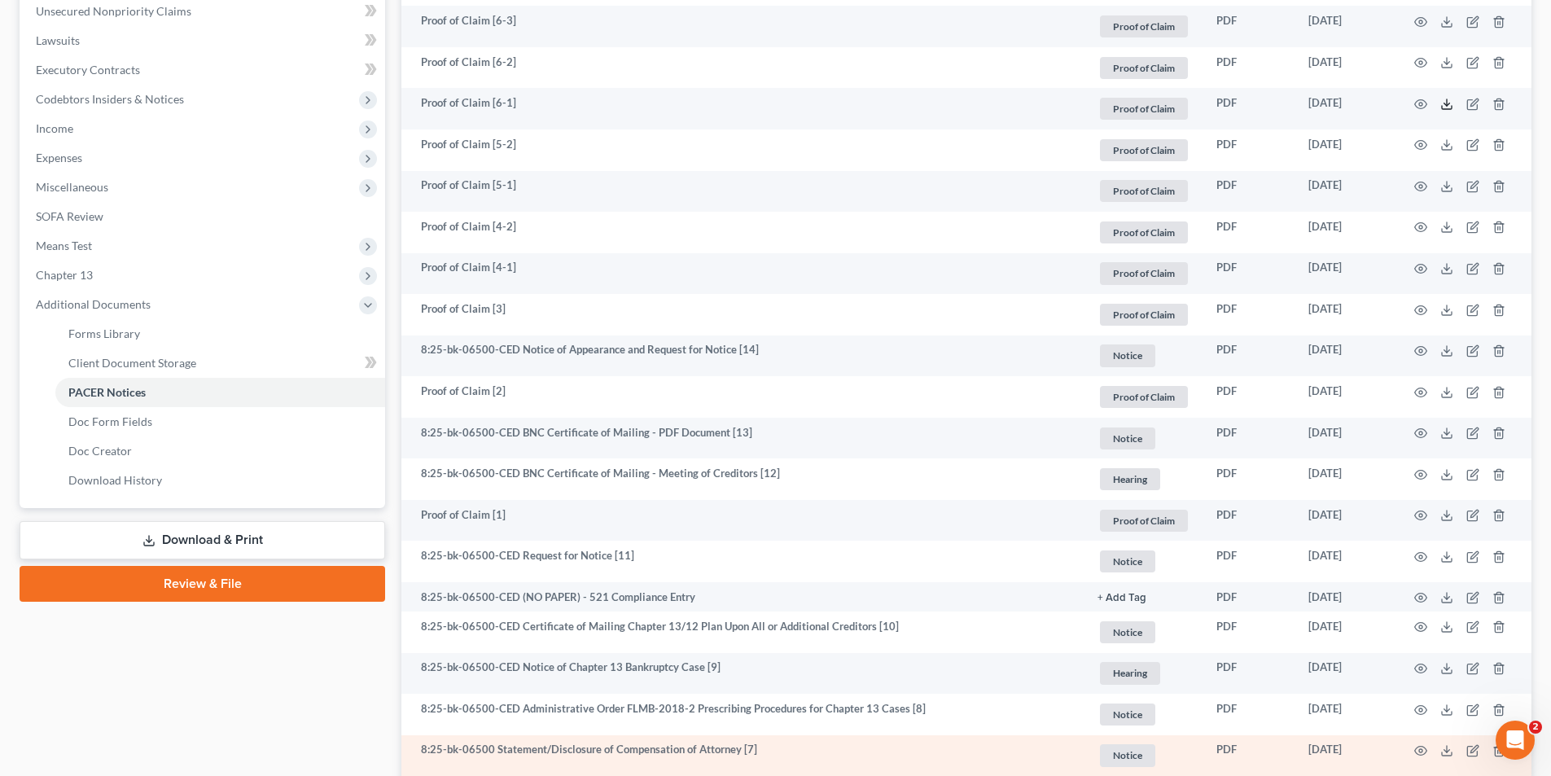
scroll to position [570, 0]
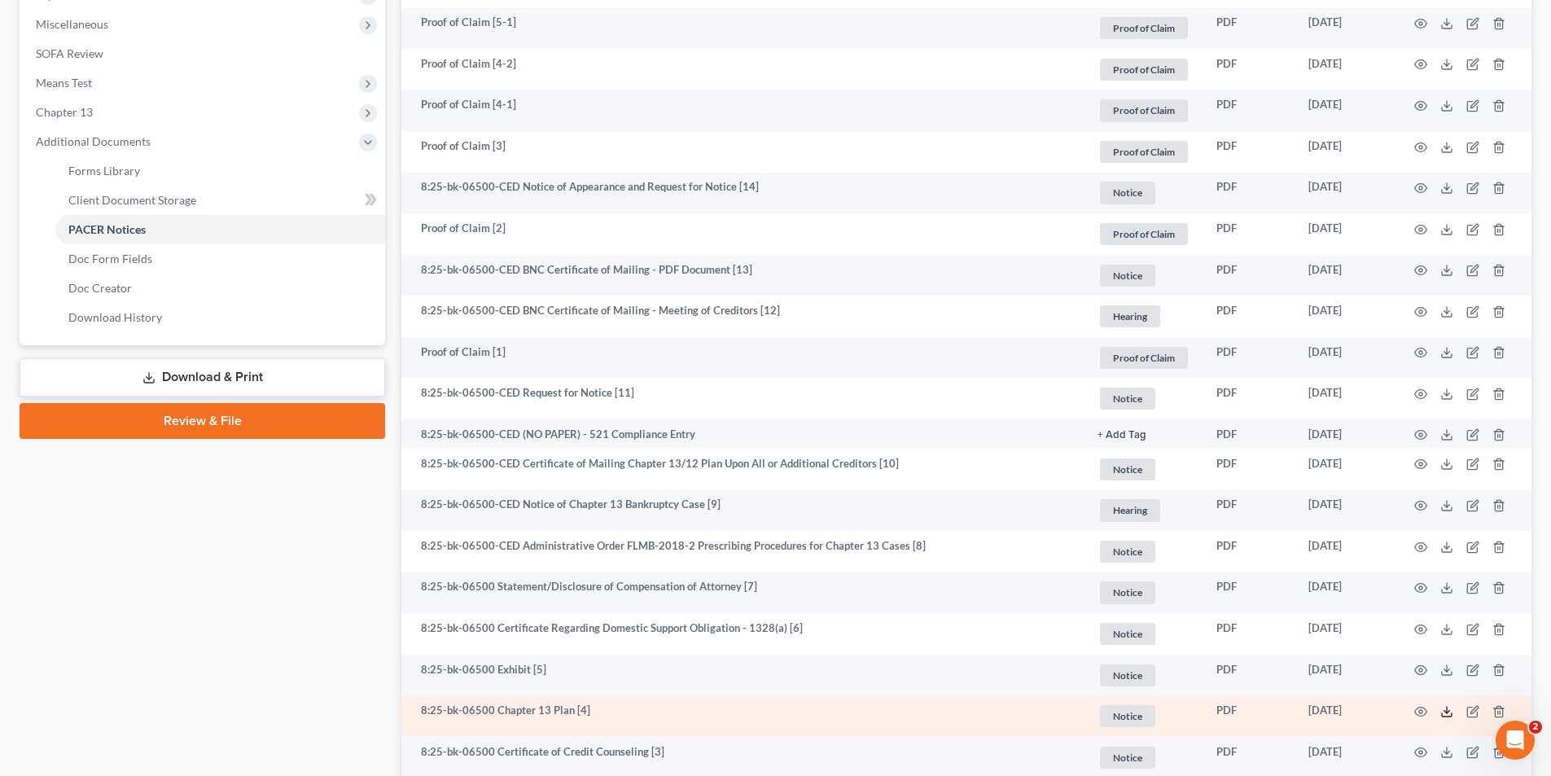
click at [1444, 710] on icon at bounding box center [1446, 711] width 13 height 13
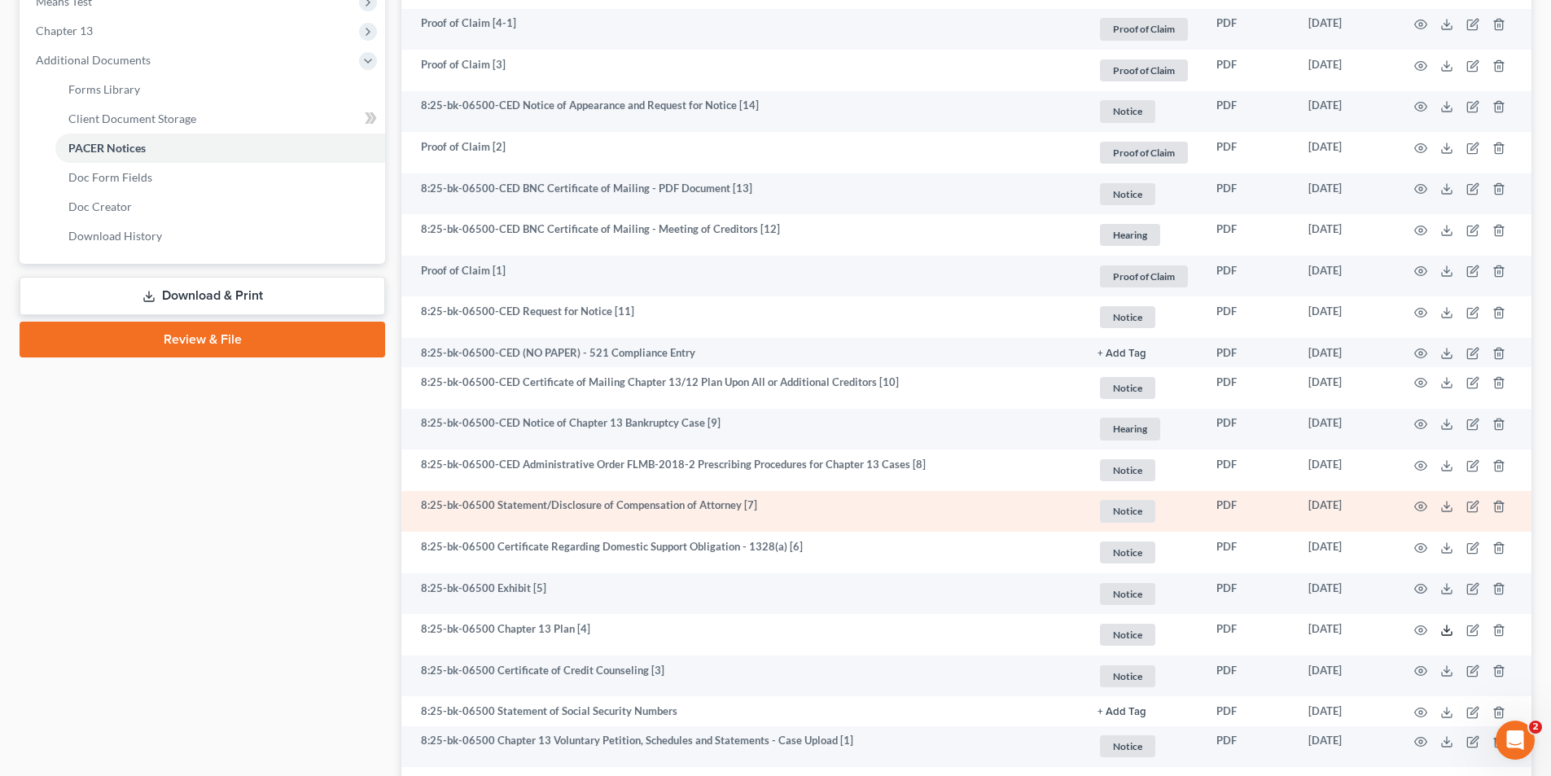
scroll to position [769, 0]
